Goal: Task Accomplishment & Management: Use online tool/utility

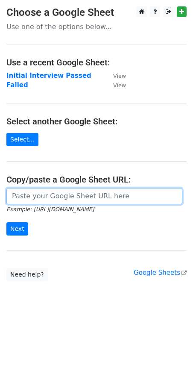
click at [49, 194] on input "url" at bounding box center [94, 196] width 176 height 16
paste input "https://docs.google.com/spreadsheets/d/15tLW_YoZOt_DSEjCzzetO9qoCPkmpbKM_Cd_DS7…"
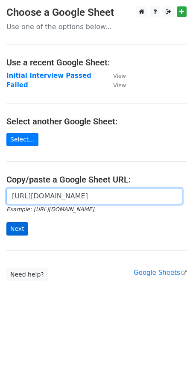
type input "https://docs.google.com/spreadsheets/d/15tLW_YoZOt_DSEjCzzetO9qoCPkmpbKM_Cd_DS7…"
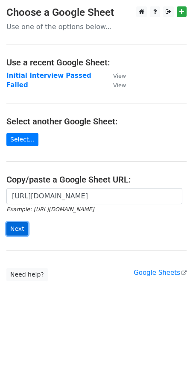
click at [23, 233] on input "Next" at bounding box center [17, 228] width 22 height 13
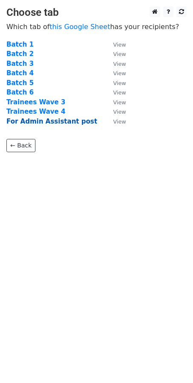
click at [72, 123] on strong "For Admin Assistant post" at bounding box center [51, 121] width 91 height 8
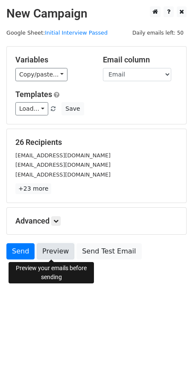
click at [53, 250] on link "Preview" at bounding box center [56, 251] width 38 height 16
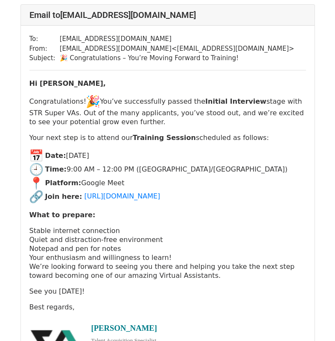
scroll to position [1837, 0]
